Goal: Task Accomplishment & Management: Manage account settings

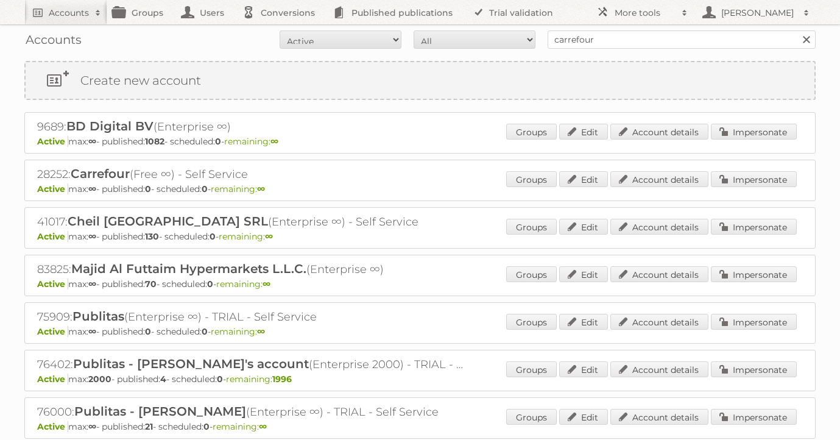
click at [805, 37] on link at bounding box center [806, 39] width 18 height 18
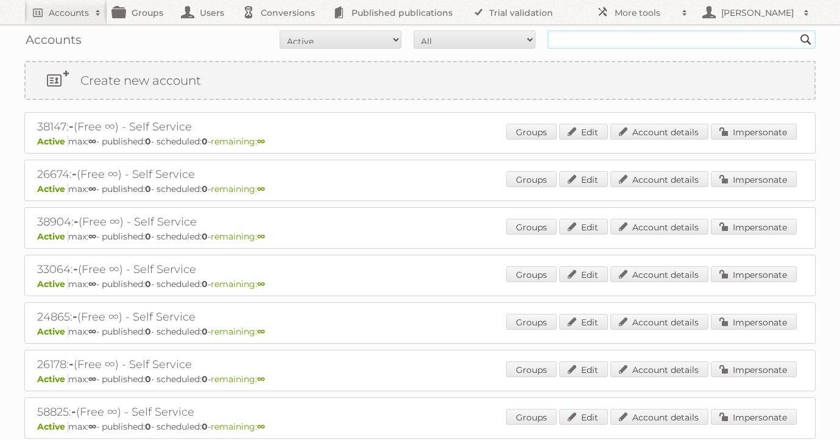
click at [635, 37] on input "text" at bounding box center [682, 39] width 268 height 18
type input "sealey"
click at [797, 30] on input "Search" at bounding box center [806, 39] width 18 height 18
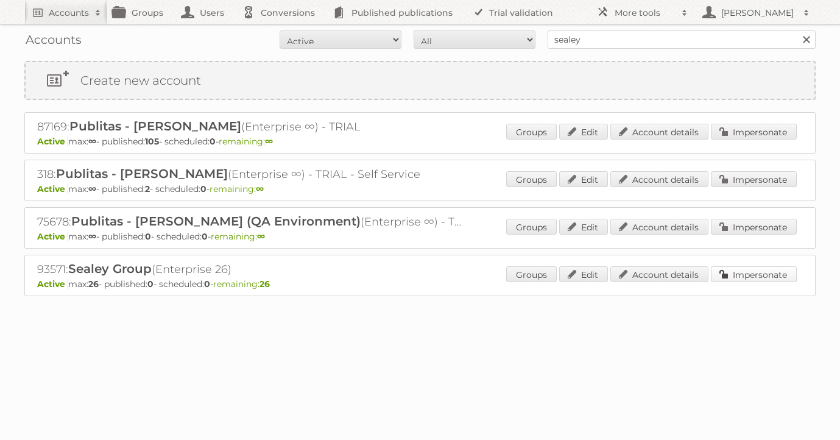
click at [752, 273] on link "Impersonate" at bounding box center [754, 274] width 86 height 16
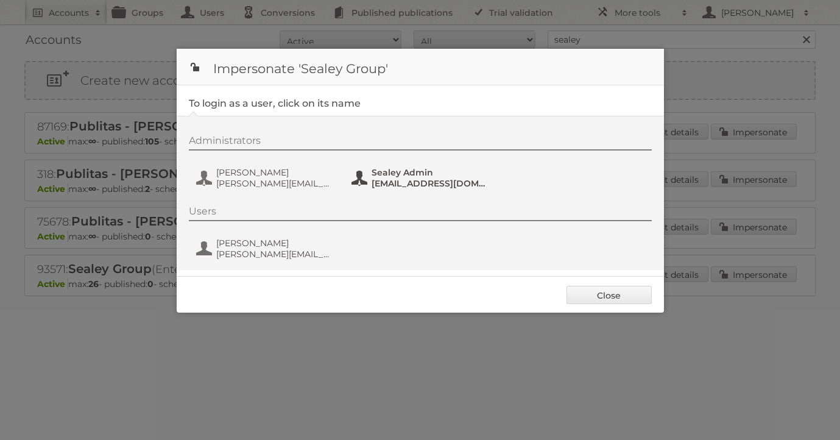
click at [390, 185] on span "[EMAIL_ADDRESS][DOMAIN_NAME]" at bounding box center [431, 183] width 118 height 11
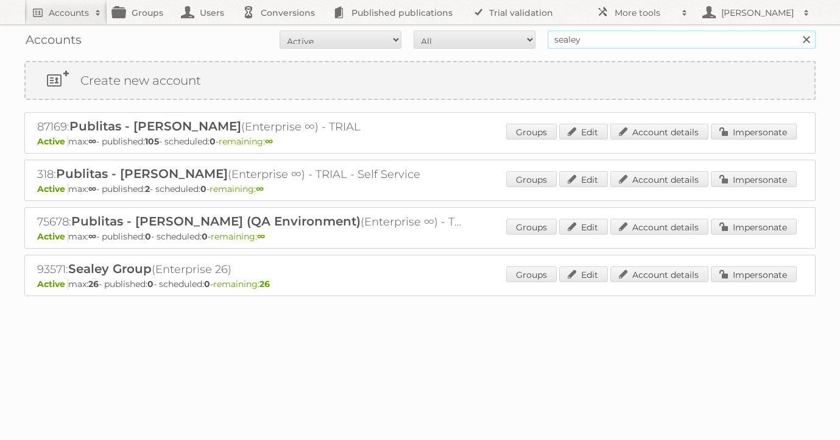
click at [621, 47] on input "sealey" at bounding box center [682, 39] width 268 height 18
type input "s"
type input "white company"
click at [644, 40] on input "white company" at bounding box center [682, 39] width 268 height 18
click at [797, 30] on input "Search" at bounding box center [806, 39] width 18 height 18
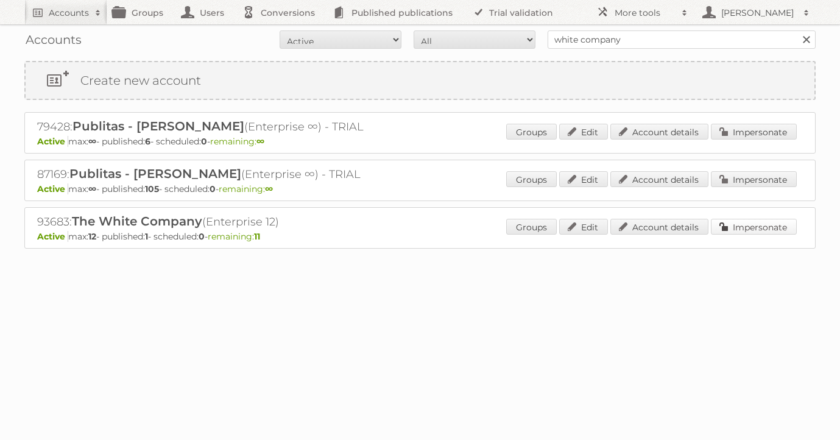
click at [726, 228] on link "Impersonate" at bounding box center [754, 227] width 86 height 16
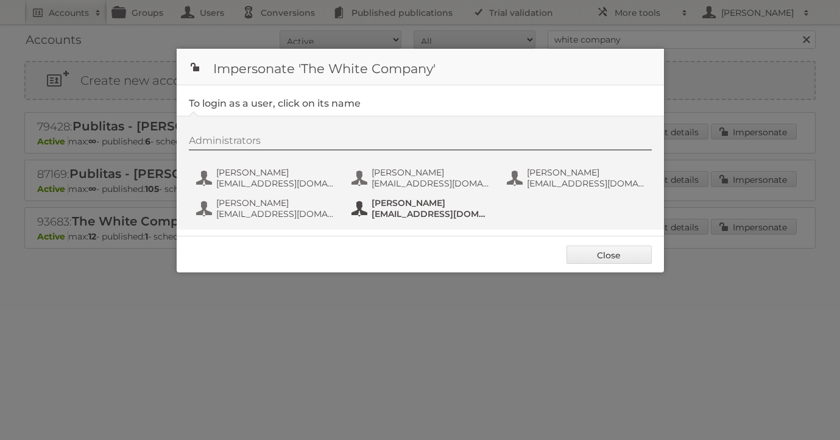
click at [380, 209] on span "[EMAIL_ADDRESS][DOMAIN_NAME]" at bounding box center [431, 213] width 118 height 11
